Goal: Information Seeking & Learning: Check status

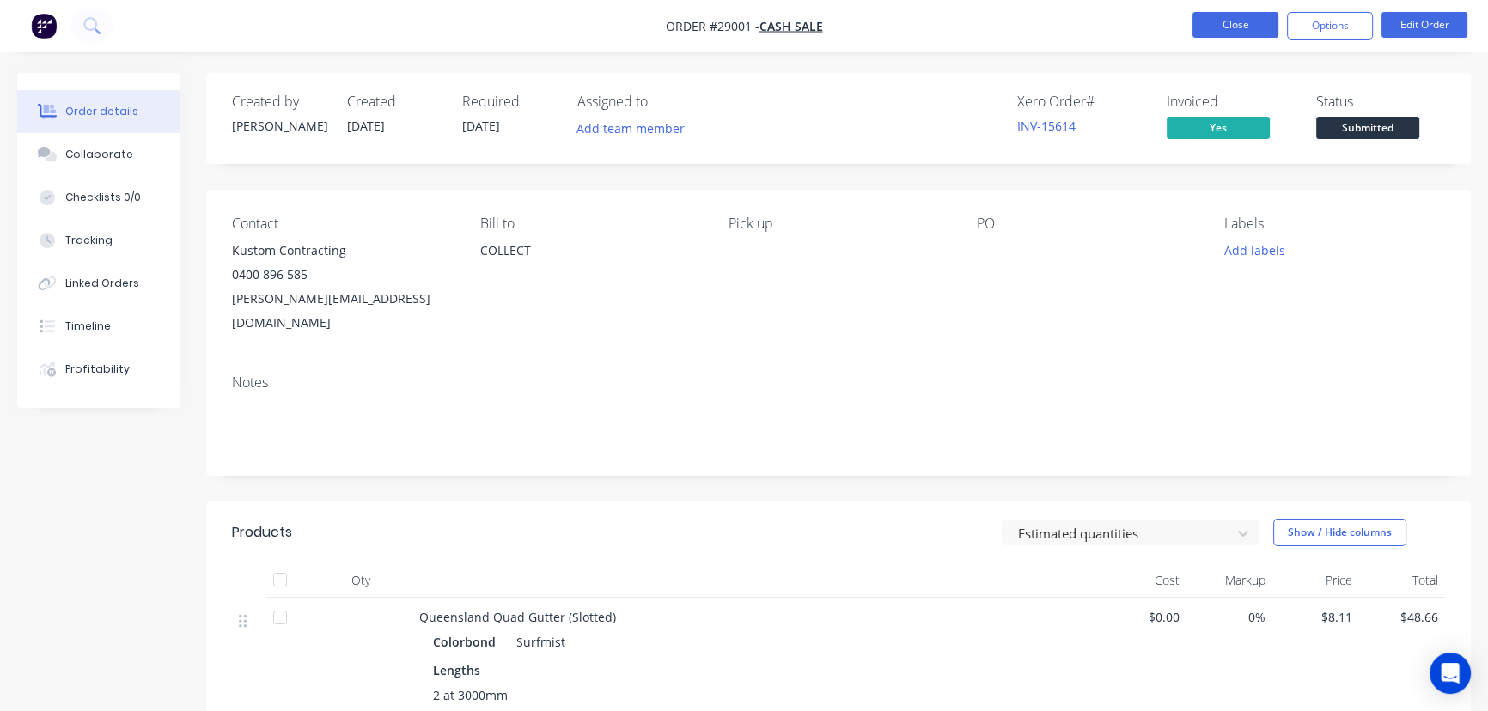
click at [1242, 18] on button "Close" at bounding box center [1235, 25] width 86 height 26
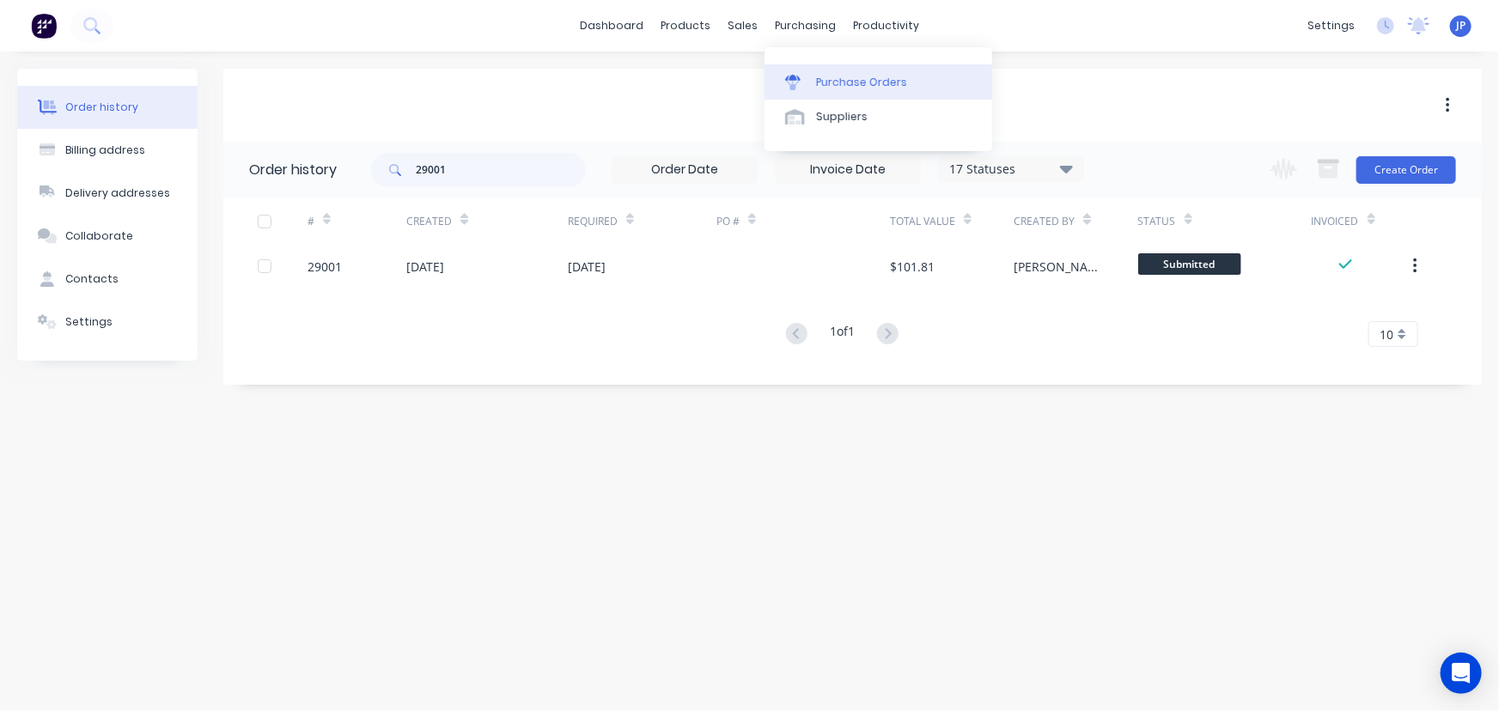
click at [833, 75] on div "Purchase Orders" at bounding box center [861, 82] width 91 height 15
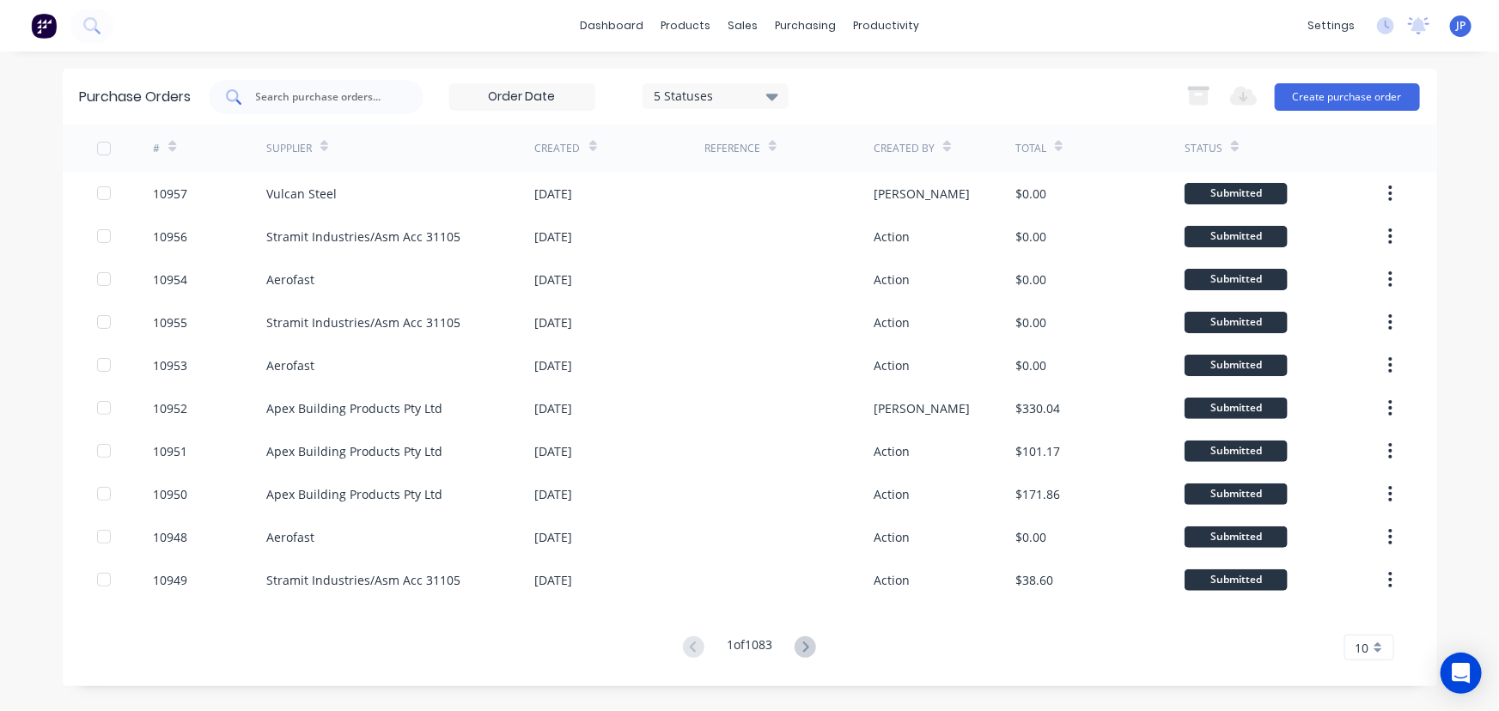
click at [387, 96] on div at bounding box center [316, 97] width 215 height 34
type input "10903"
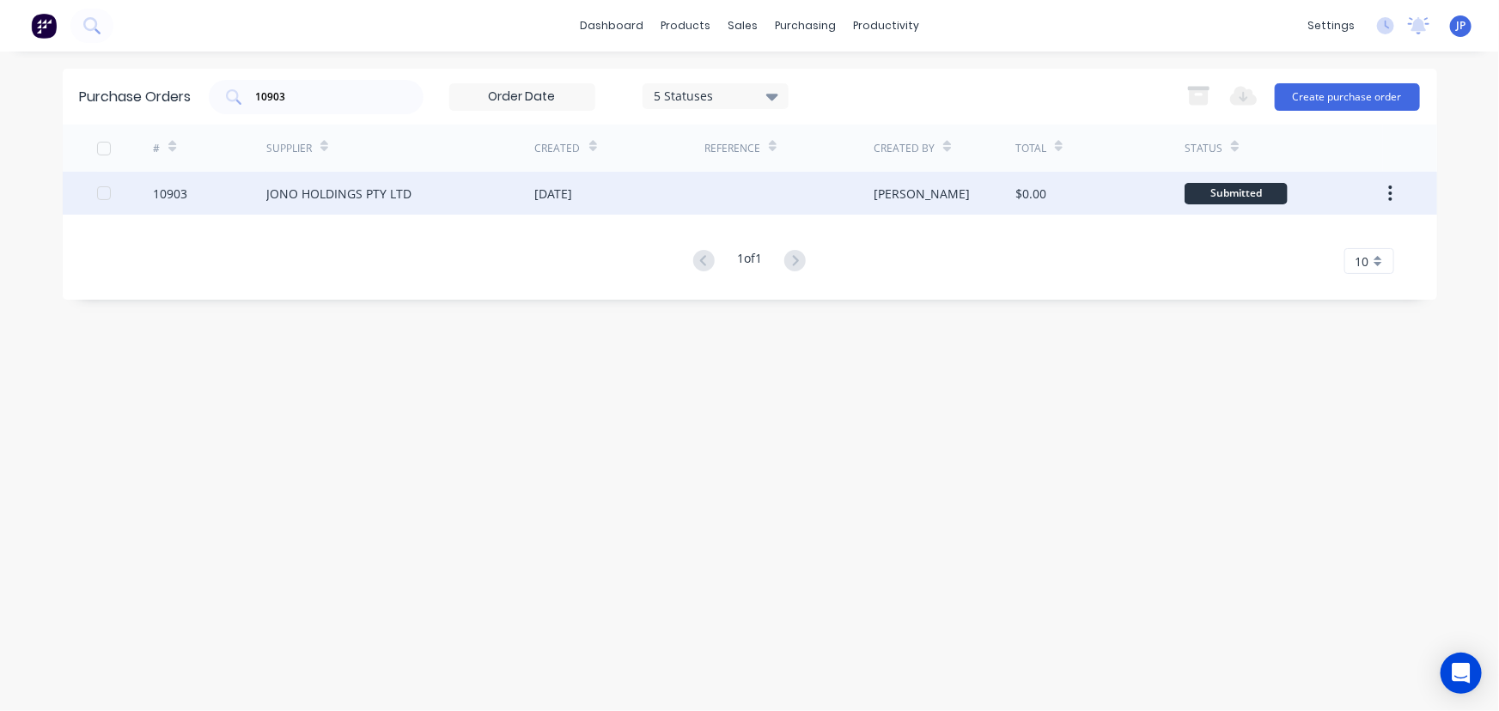
click at [377, 188] on div "JONO HOLDINGS PTY LTD" at bounding box center [338, 194] width 145 height 18
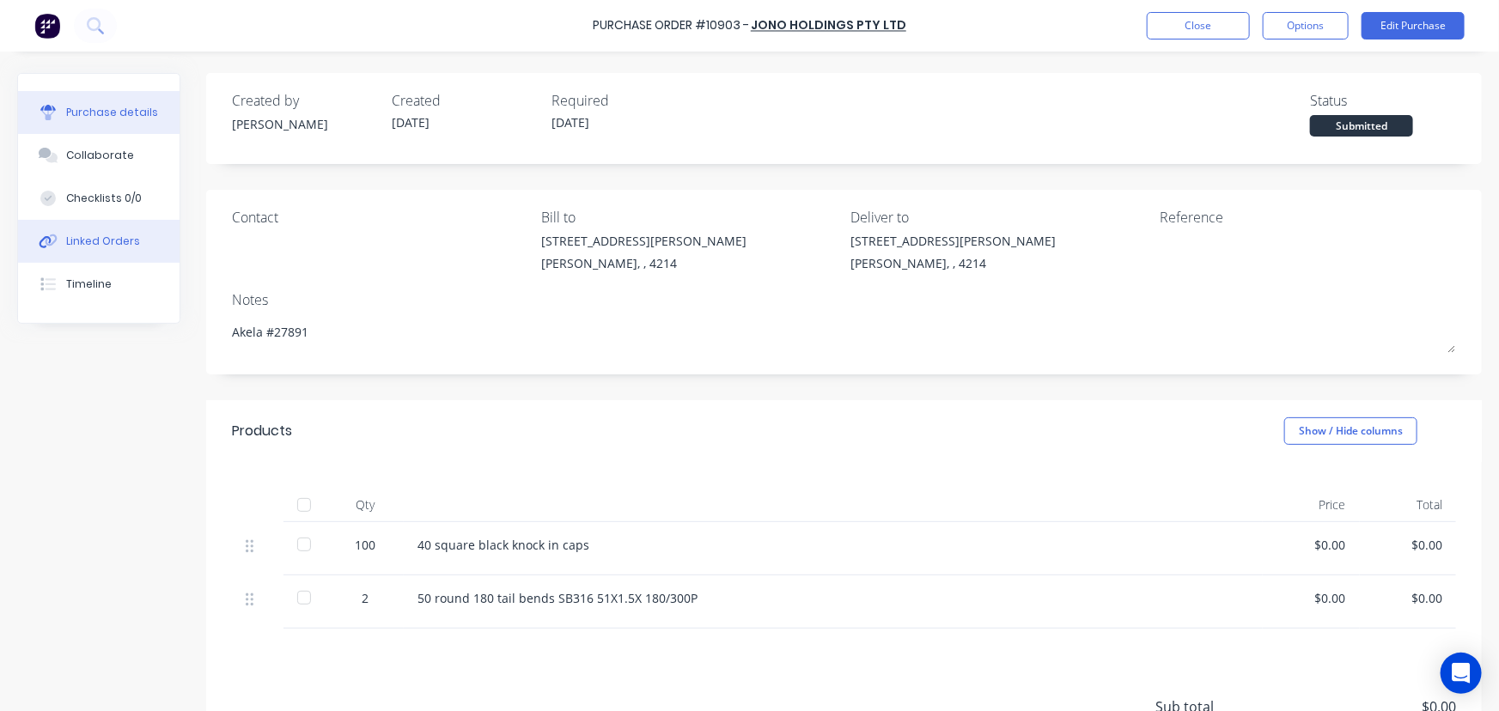
click at [104, 241] on div "Linked Orders" at bounding box center [103, 241] width 74 height 15
